Goal: Task Accomplishment & Management: Manage account settings

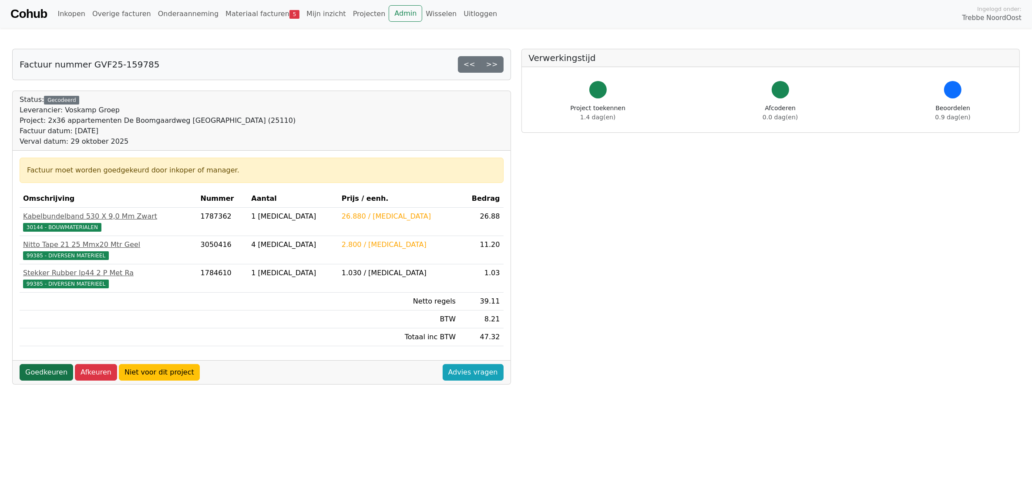
click at [44, 377] on link "Goedkeuren" at bounding box center [47, 372] width 54 height 17
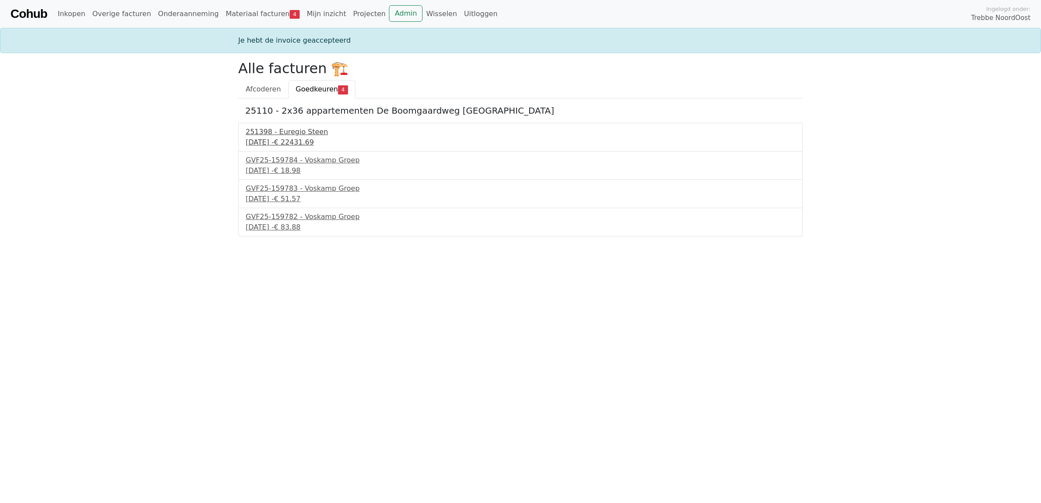
click at [297, 137] on div "251398 - Euregio Steen" at bounding box center [520, 132] width 549 height 10
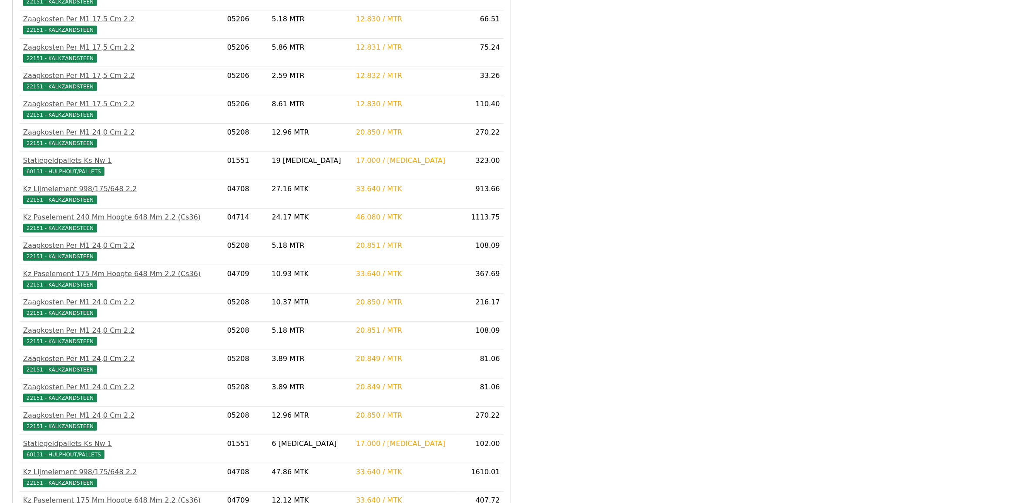
scroll to position [1250, 0]
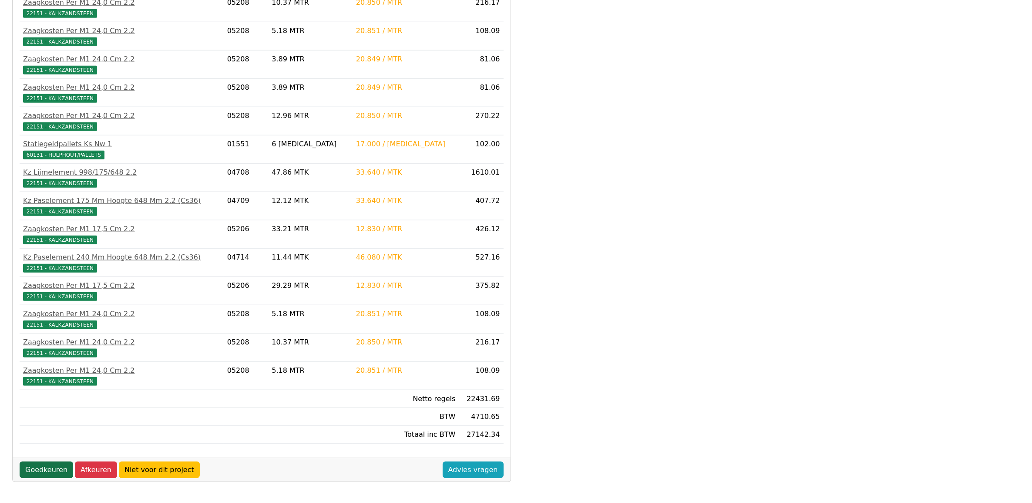
click at [46, 467] on link "Goedkeuren" at bounding box center [47, 470] width 54 height 17
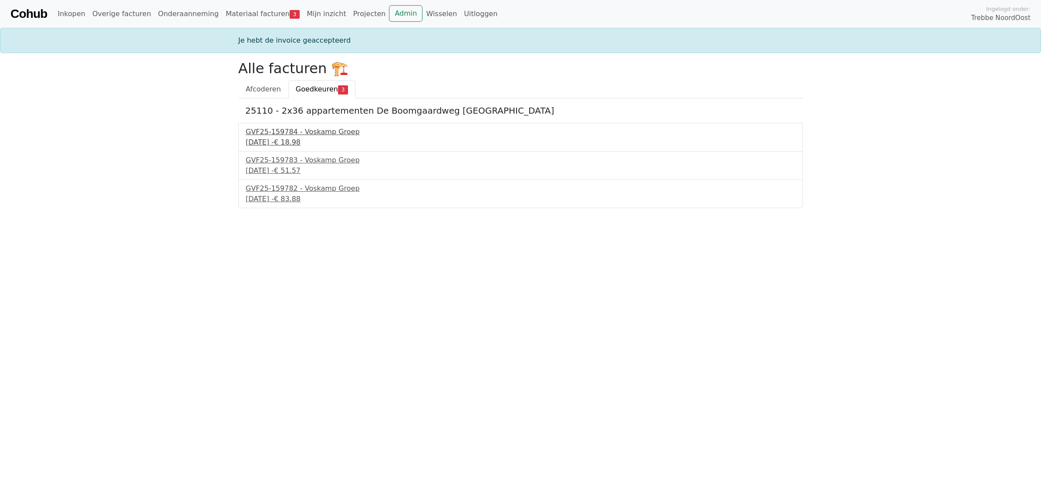
click at [300, 142] on span "€ 18.98" at bounding box center [287, 142] width 27 height 8
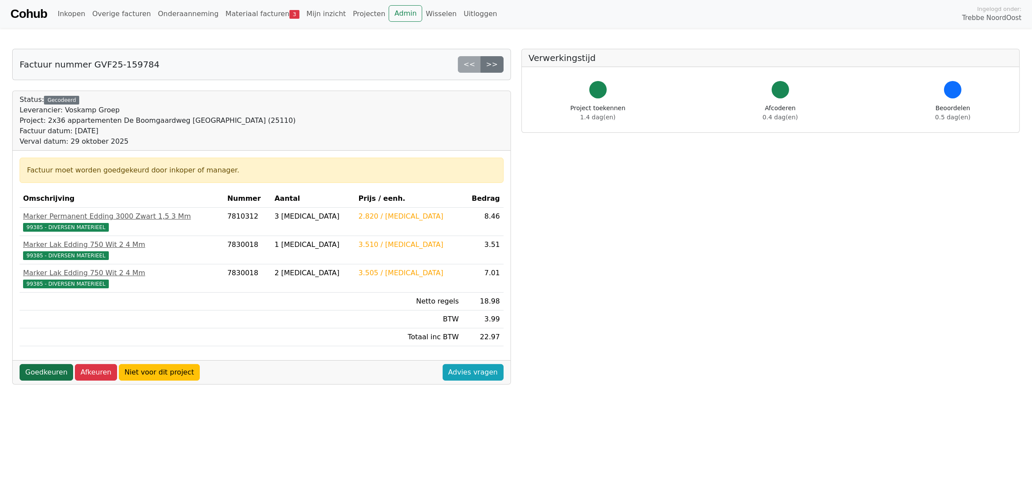
click at [52, 371] on link "Goedkeuren" at bounding box center [47, 372] width 54 height 17
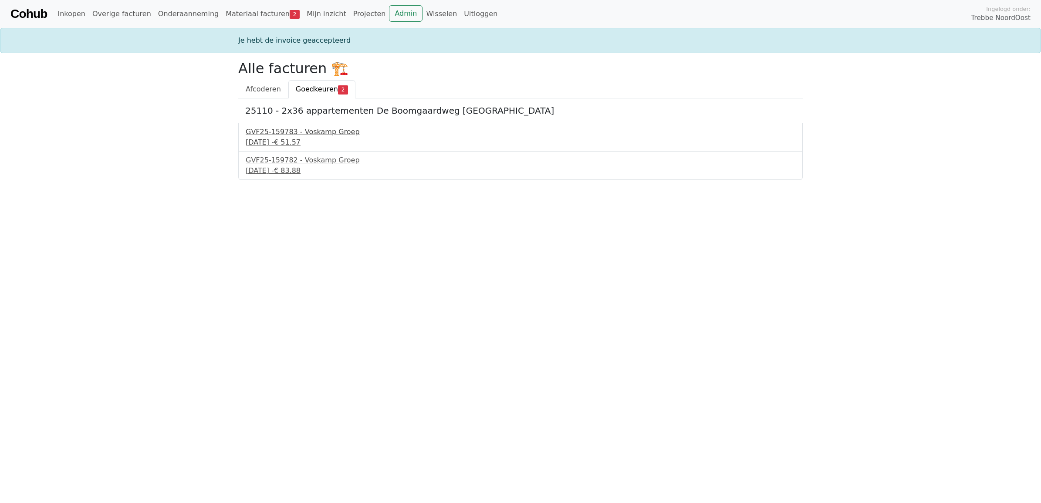
click at [279, 138] on div "[DATE] - € 51.57" at bounding box center [520, 142] width 549 height 10
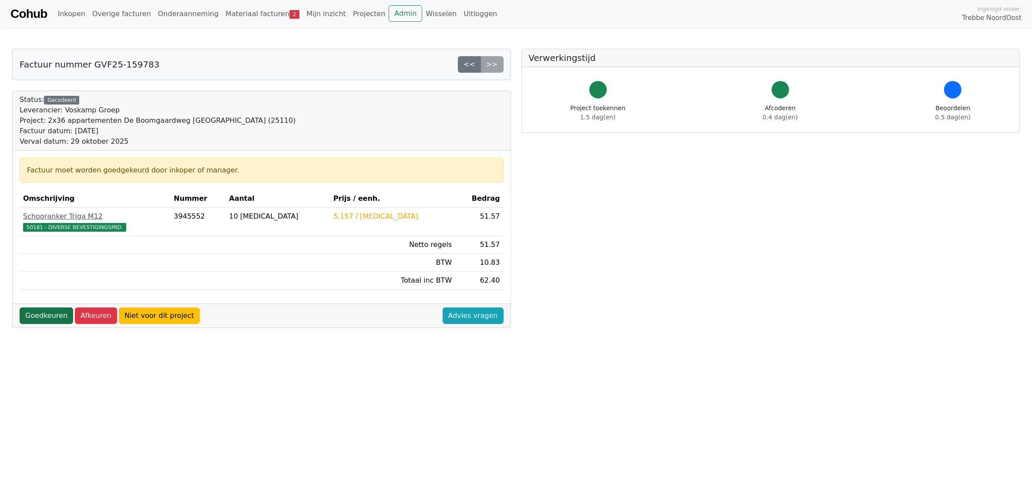
click at [36, 313] on link "Goedkeuren" at bounding box center [47, 315] width 54 height 17
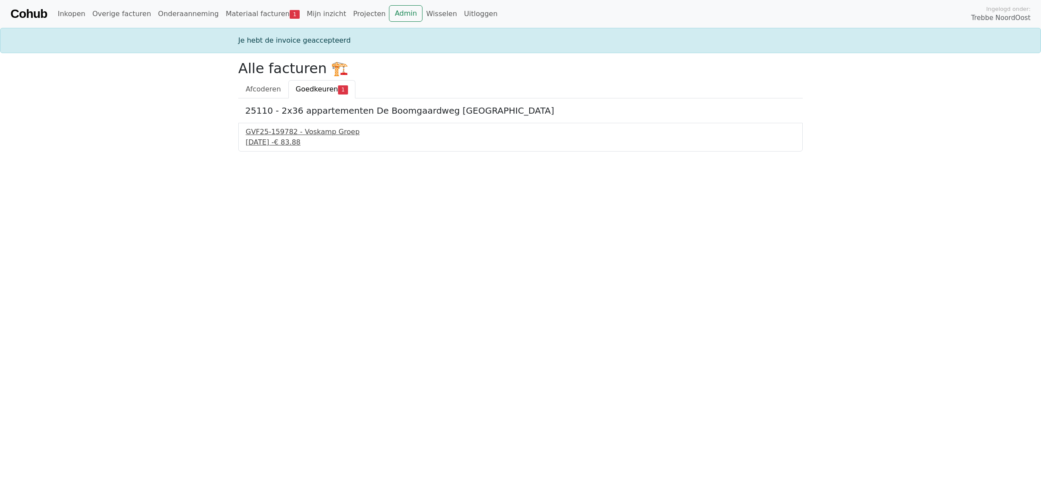
click at [286, 142] on div "29 september 2025 - € 83.88" at bounding box center [520, 142] width 549 height 10
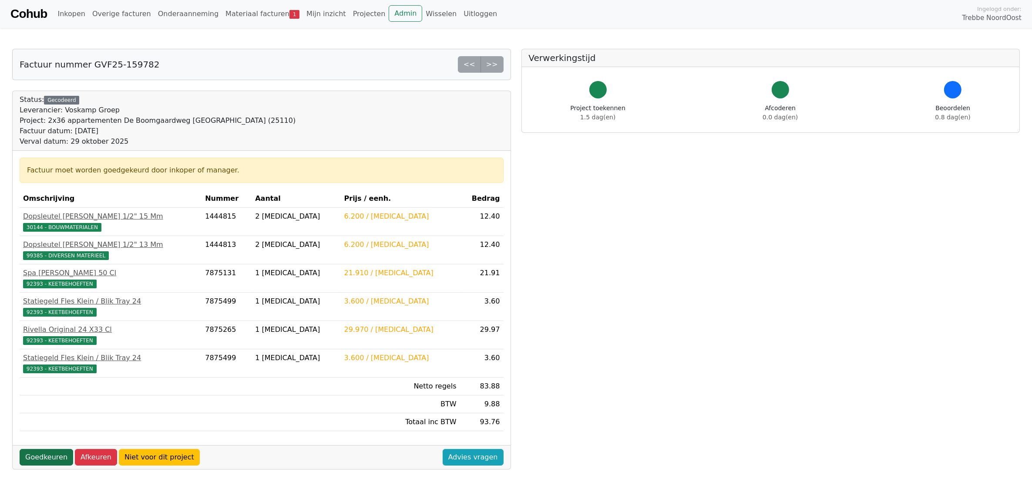
click at [42, 465] on link "Goedkeuren" at bounding box center [47, 457] width 54 height 17
